Goal: Book appointment/travel/reservation

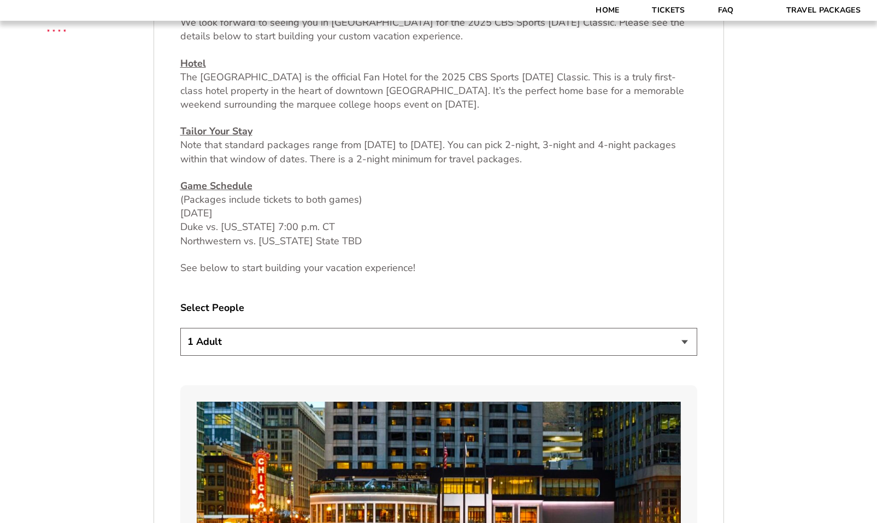
scroll to position [473, 0]
click at [685, 341] on select "1 Adult 2 Adults 3 Adults 4 Adults 2 Adults + 1 Child 2 Adults + 2 Children 2 A…" at bounding box center [438, 341] width 517 height 28
select select "4 Adults"
click at [180, 327] on select "1 Adult 2 Adults 3 Adults 4 Adults 2 Adults + 1 Child 2 Adults + 2 Children 2 A…" at bounding box center [438, 341] width 517 height 28
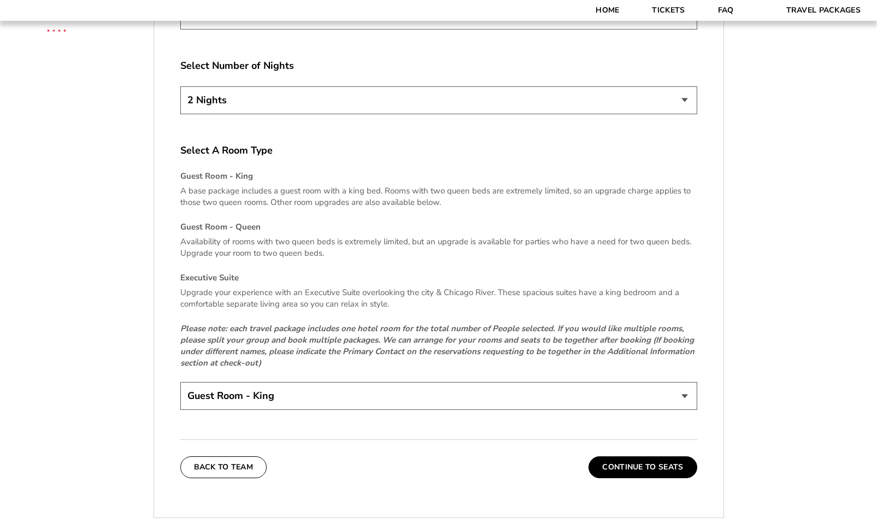
scroll to position [1542, 0]
click at [633, 469] on button "Continue To Seats" at bounding box center [643, 467] width 108 height 22
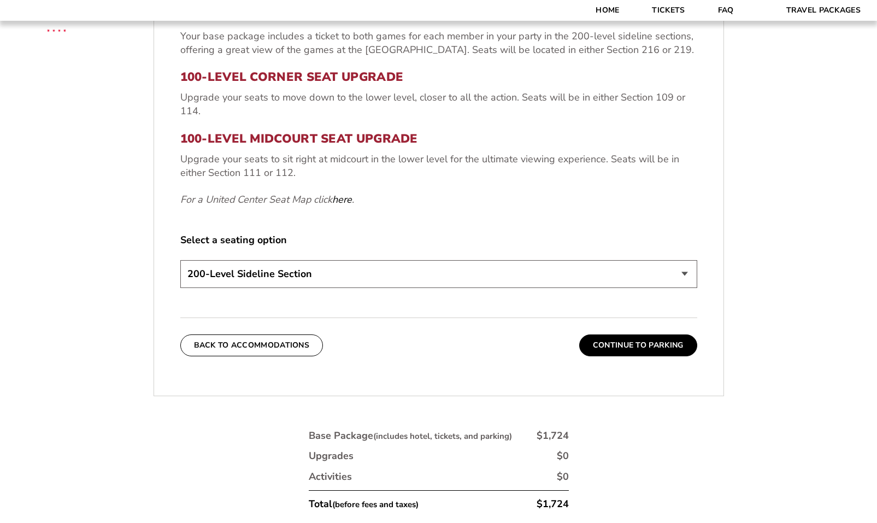
scroll to position [478, 0]
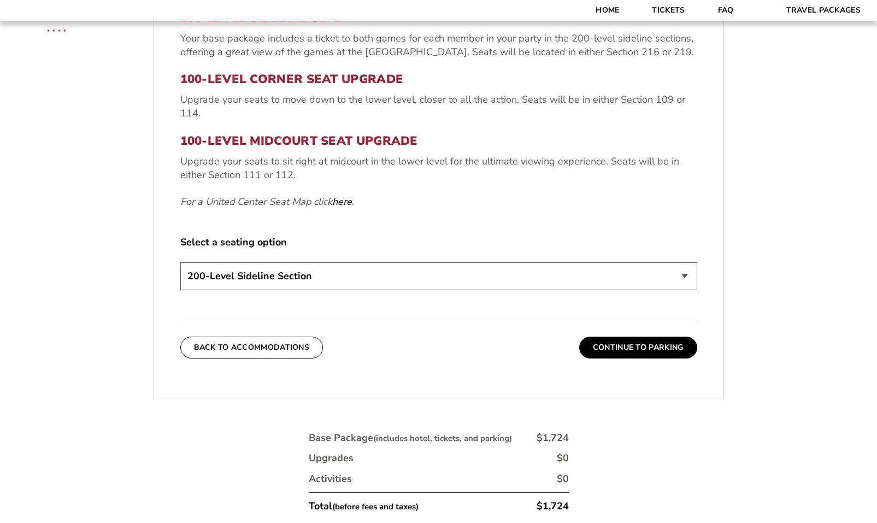
click at [683, 282] on select "200-Level Sideline Section 100-Level Corner Seat Upgrade (+$80 per person) 100-…" at bounding box center [438, 276] width 517 height 28
select select "100-Level Corner Seat Upgrade"
click at [180, 262] on select "200-Level Sideline Section 100-Level Corner Seat Upgrade (+$80 per person) 100-…" at bounding box center [438, 276] width 517 height 28
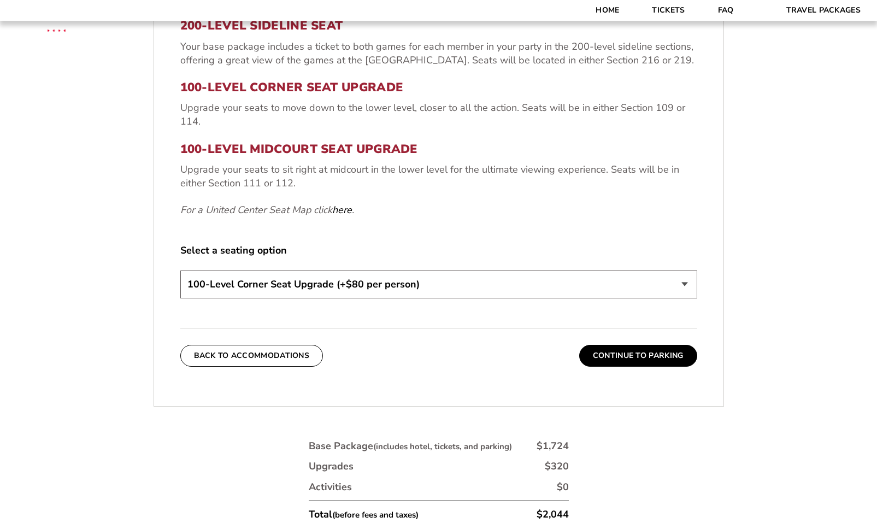
scroll to position [470, 0]
click at [660, 353] on button "Continue To Parking" at bounding box center [638, 357] width 118 height 22
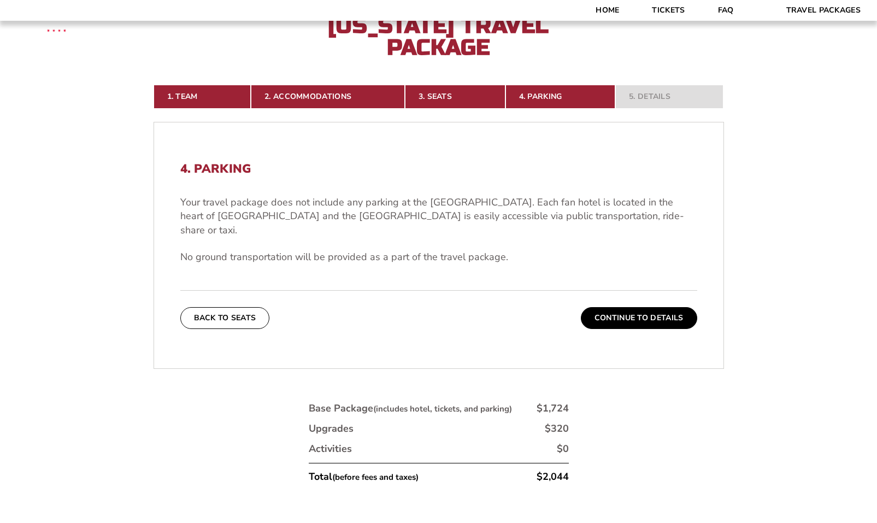
scroll to position [298, 0]
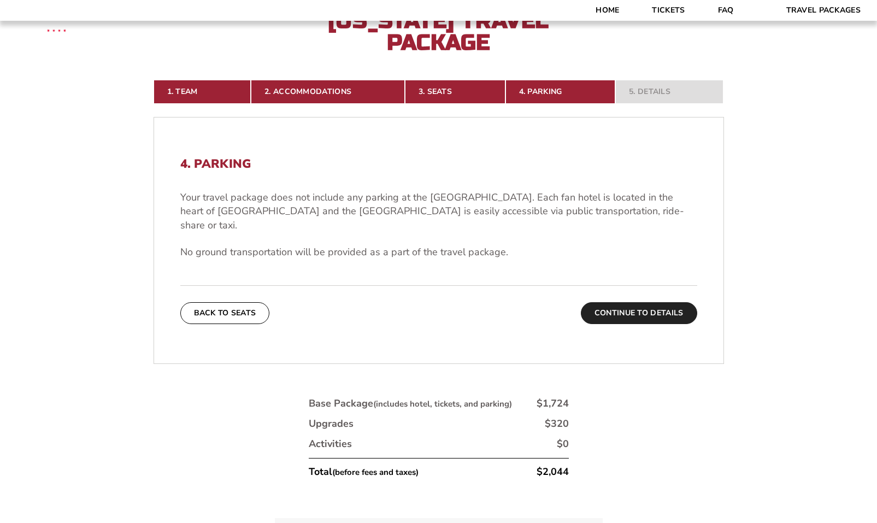
click at [637, 302] on button "Continue To Details" at bounding box center [639, 313] width 116 height 22
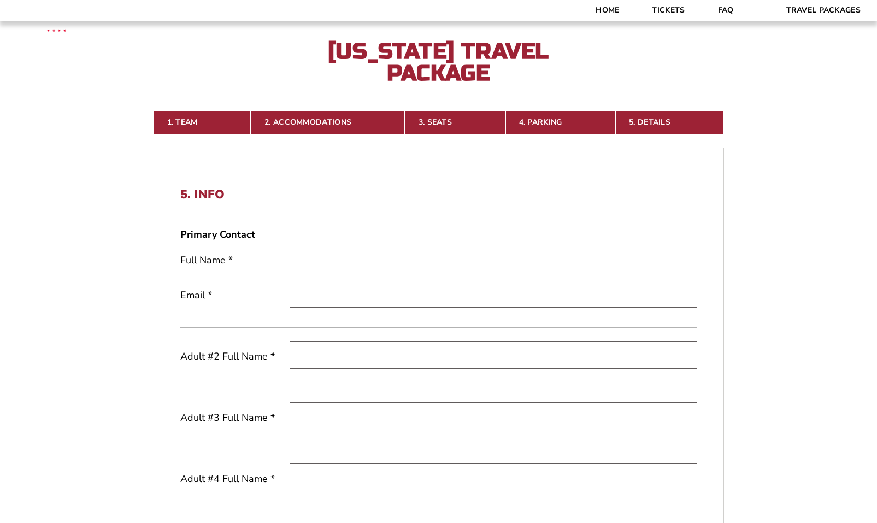
scroll to position [267, 0]
